Goal: Information Seeking & Learning: Check status

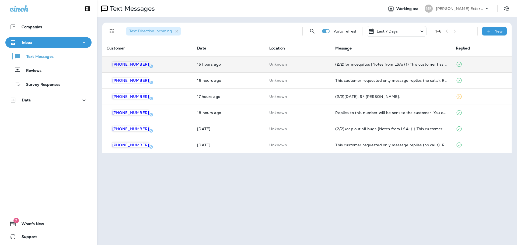
click at [358, 61] on td "(2/2)for mosquitos [Notes from LSA: (1) This customer has requested a quote (2)…" at bounding box center [391, 64] width 120 height 16
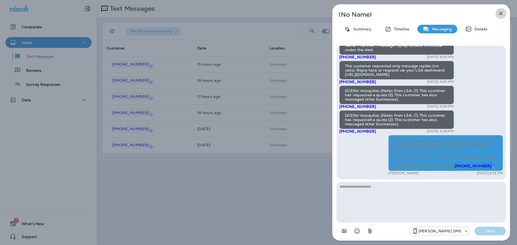
click at [502, 13] on icon "button" at bounding box center [501, 13] width 6 height 6
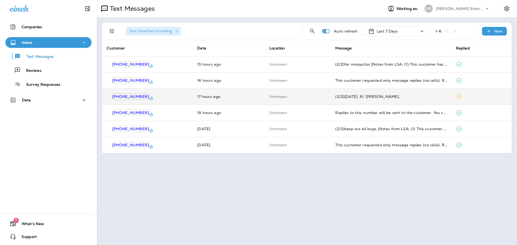
click at [386, 94] on td "(2/2)[DATE]. R/ [PERSON_NAME]." at bounding box center [391, 97] width 120 height 16
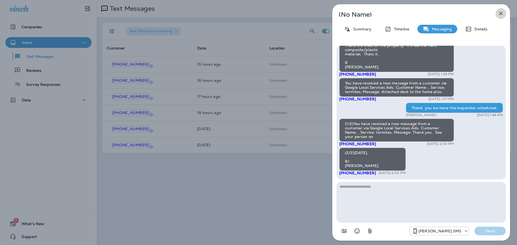
click at [501, 13] on icon "button" at bounding box center [502, 14] width 4 height 4
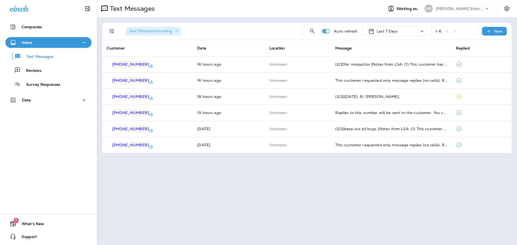
drag, startPoint x: 439, startPoint y: 190, endPoint x: 404, endPoint y: 189, distance: 34.8
click at [439, 190] on div "Text Messages Working as: ME [PERSON_NAME] Exterminating Text Direction : Incom…" at bounding box center [307, 122] width 420 height 245
